Goal: Book appointment/travel/reservation

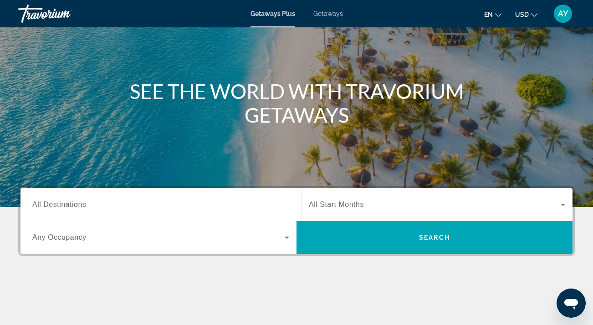
scroll to position [64, 0]
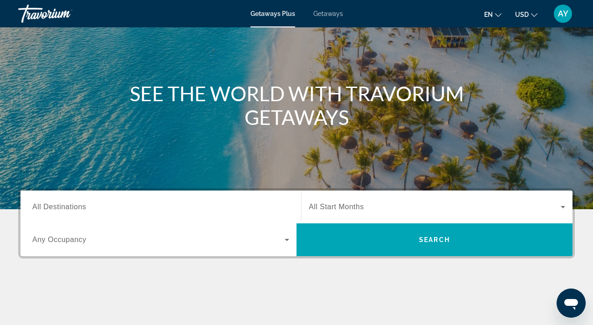
click at [495, 15] on icon "Change language" at bounding box center [498, 15] width 6 height 6
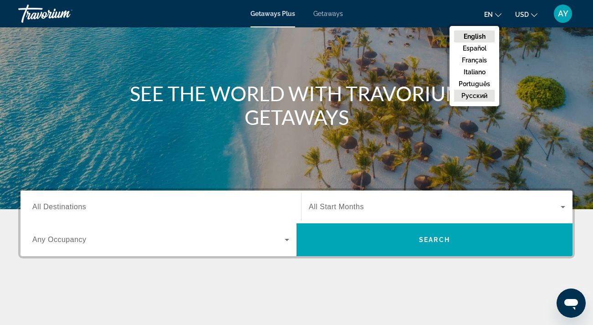
click at [476, 102] on button "русский" at bounding box center [474, 96] width 41 height 12
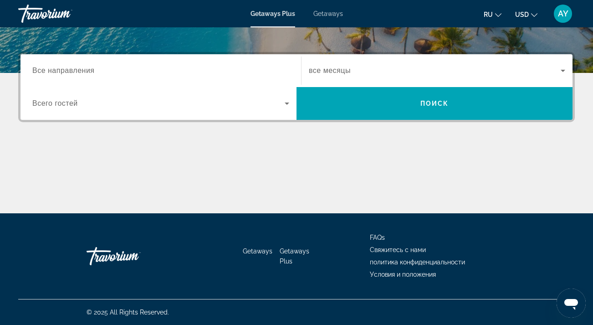
scroll to position [201, 0]
click at [78, 70] on span "Все направления" at bounding box center [63, 71] width 62 height 8
click at [78, 70] on input "Destination Все направления" at bounding box center [160, 71] width 257 height 11
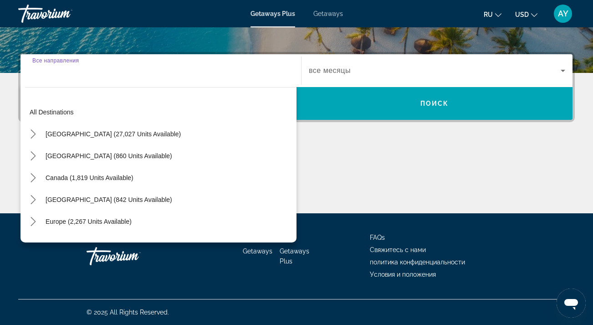
click at [190, 26] on mat-toolbar "Getaways Plus Getaways ru English Español Français Italiano Português русский U…" at bounding box center [296, 13] width 593 height 27
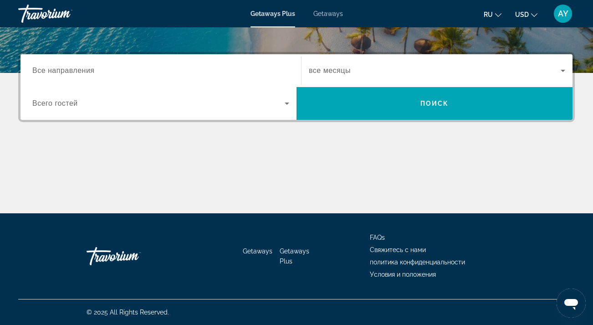
click at [71, 104] on span "Всего гостей" at bounding box center [55, 103] width 46 height 8
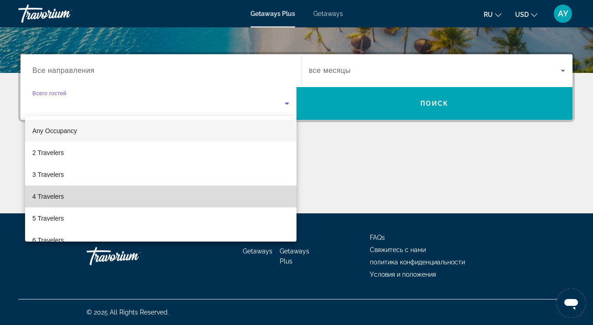
click at [61, 195] on span "4 Travelers" at bounding box center [47, 196] width 31 height 11
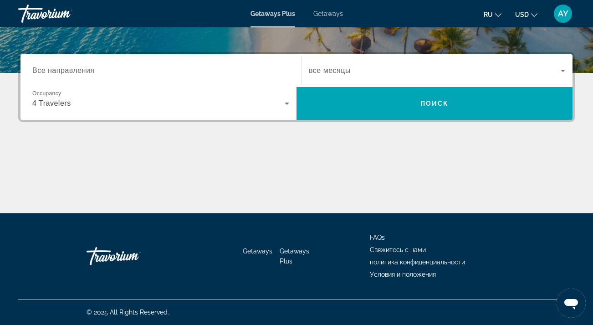
click at [340, 57] on div "Start Month все месяцы" at bounding box center [437, 70] width 272 height 33
click at [342, 66] on span "Search widget" at bounding box center [435, 70] width 252 height 11
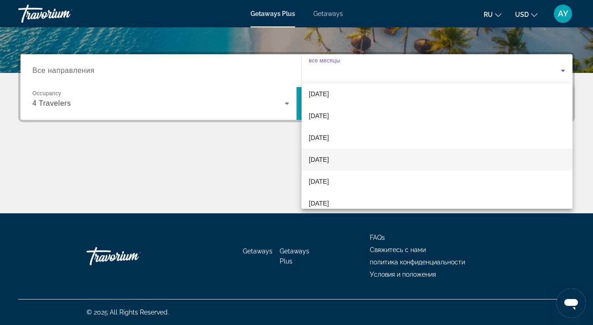
scroll to position [22, 0]
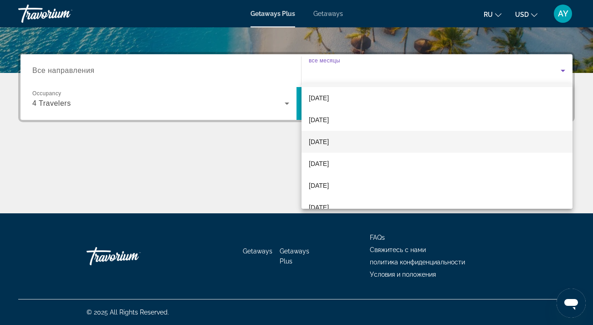
click at [329, 143] on span "[DATE]" at bounding box center [319, 141] width 20 height 11
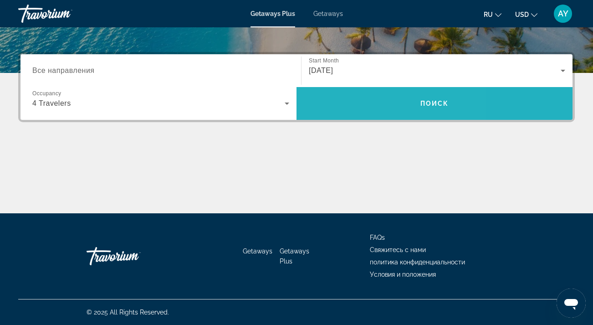
click at [356, 105] on span "Search" at bounding box center [435, 104] width 276 height 22
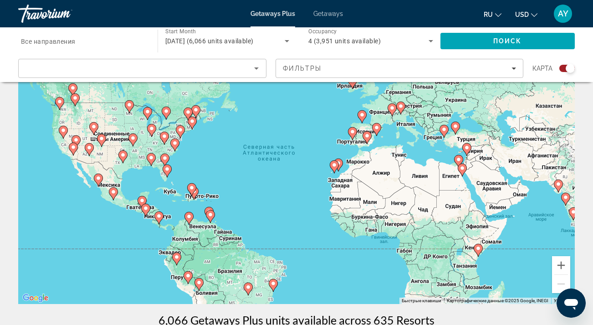
scroll to position [67, 0]
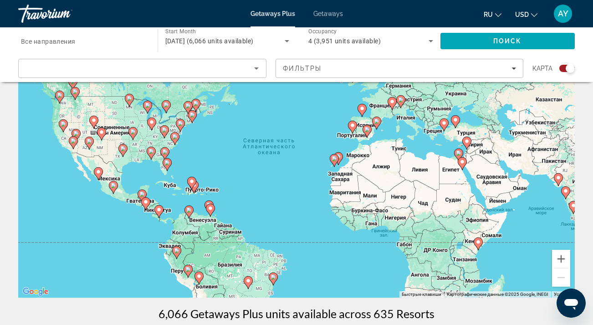
click at [459, 129] on div "Чтобы активировать перетаскивание с помощью клавиатуры, нажмите Alt + Ввод. Пос…" at bounding box center [296, 160] width 557 height 273
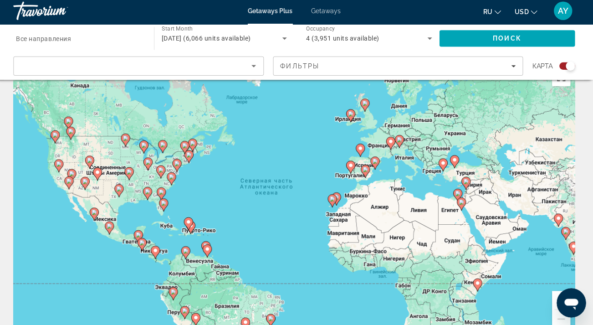
scroll to position [26, 0]
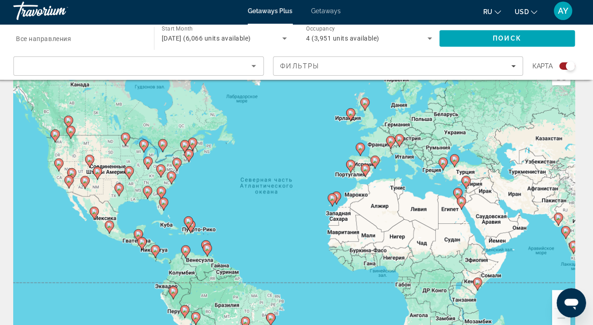
click at [458, 172] on div "Чтобы активировать перетаскивание с помощью клавиатуры, нажмите Alt + Ввод. Пос…" at bounding box center [296, 201] width 557 height 273
click at [451, 166] on div "Чтобы активировать перетаскивание с помощью клавиатуры, нажмите Alt + Ввод. Пос…" at bounding box center [296, 201] width 557 height 273
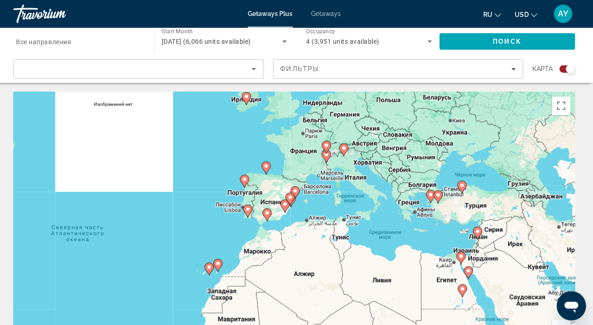
scroll to position [0, 0]
click at [72, 40] on input "Destination Все направления" at bounding box center [83, 41] width 125 height 11
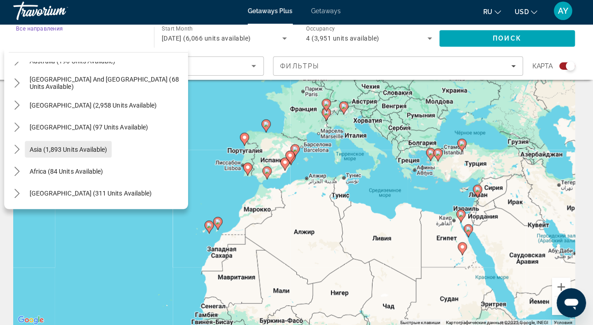
scroll to position [40, 0]
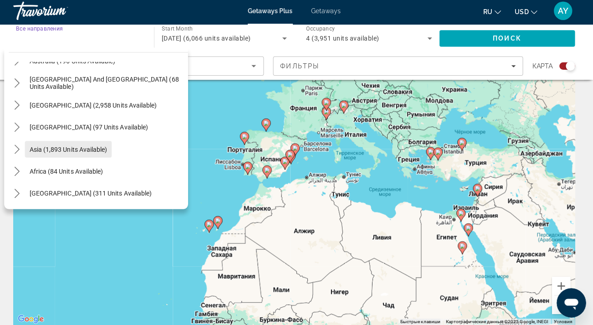
click at [66, 148] on span "Asia (1,893 units available)" at bounding box center [72, 150] width 77 height 7
type input "**********"
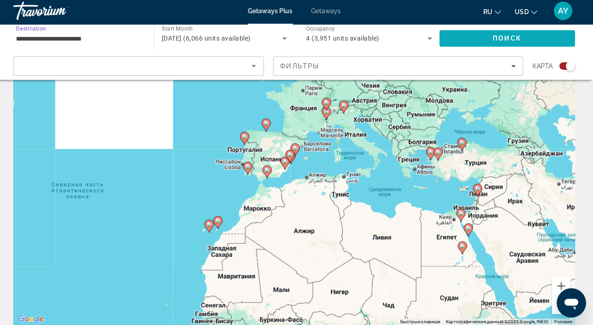
click at [467, 40] on span "Search" at bounding box center [508, 41] width 135 height 22
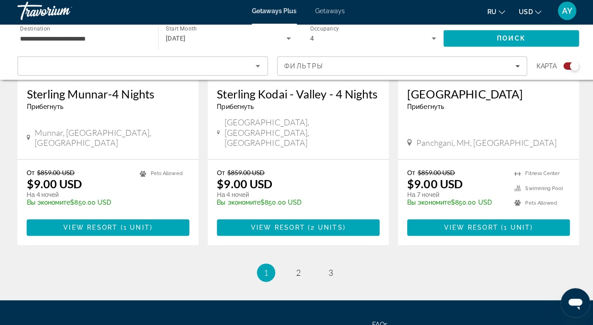
scroll to position [1487, 0]
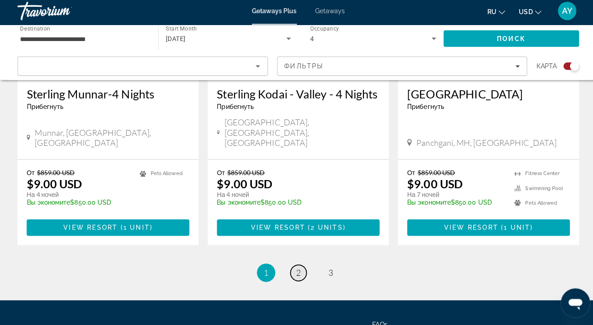
click at [299, 265] on link "page 2" at bounding box center [297, 273] width 16 height 16
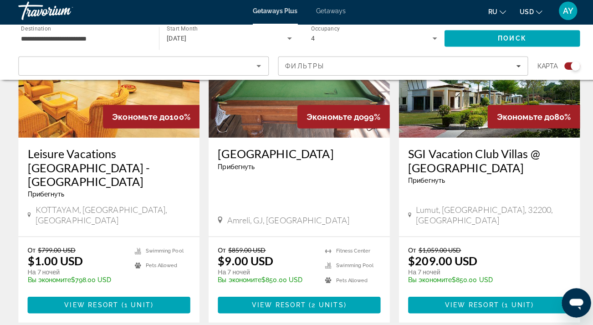
scroll to position [1401, 0]
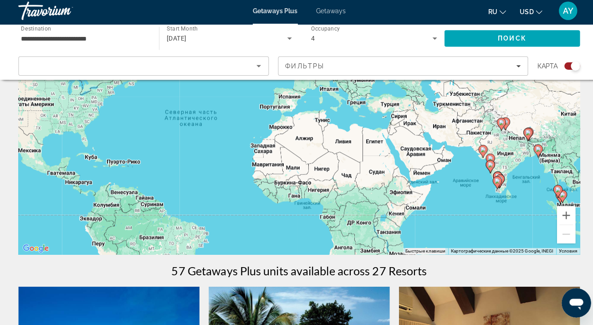
scroll to position [113, 0]
